Goal: Task Accomplishment & Management: Manage account settings

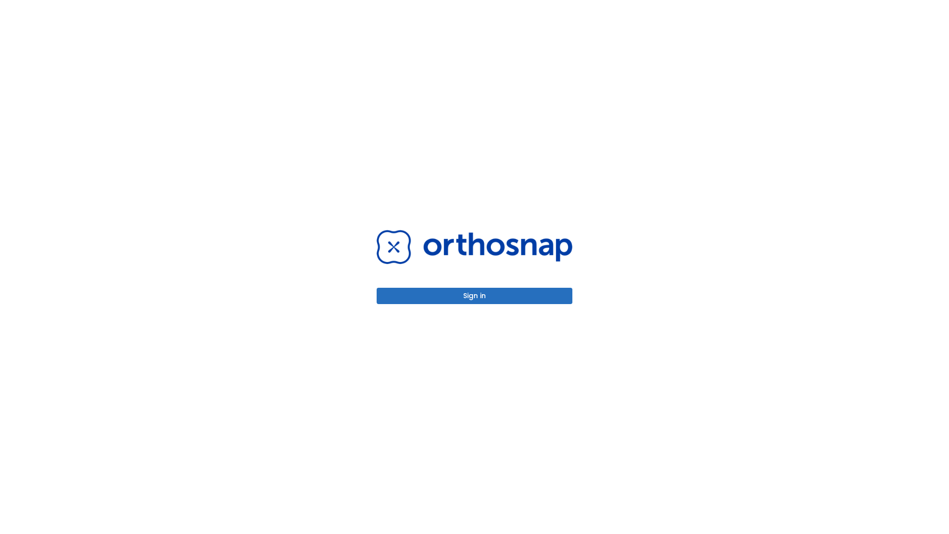
click at [474, 295] on button "Sign in" at bounding box center [475, 296] width 196 height 16
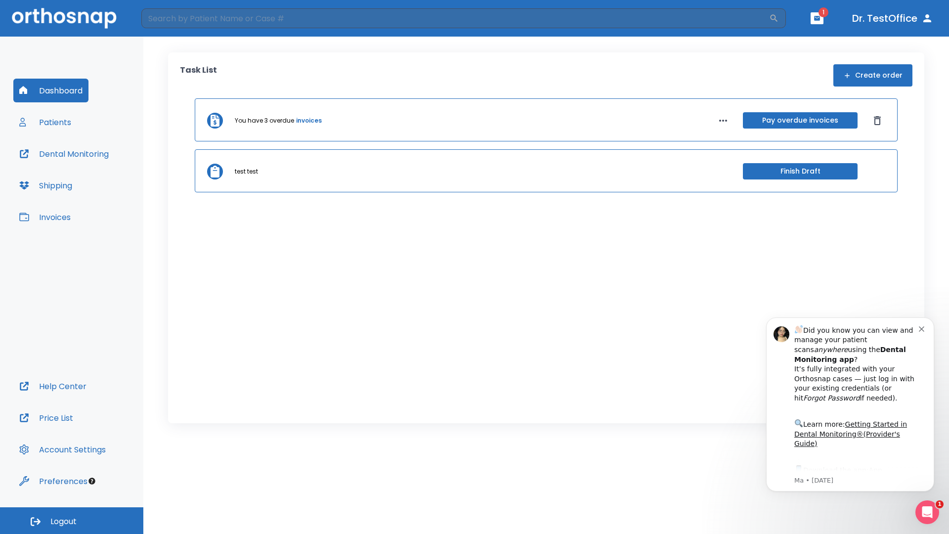
click at [72, 520] on span "Logout" at bounding box center [63, 521] width 26 height 11
